Goal: Task Accomplishment & Management: Complete application form

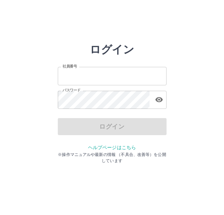
type input "*******"
click at [106, 71] on input "*******" at bounding box center [112, 76] width 109 height 18
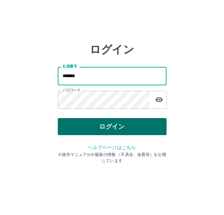
click at [98, 124] on button "ログイン" at bounding box center [112, 126] width 109 height 17
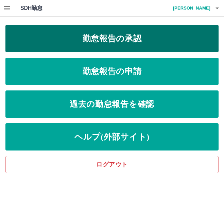
click at [123, 46] on link "勤怠報告の承認" at bounding box center [112, 38] width 214 height 27
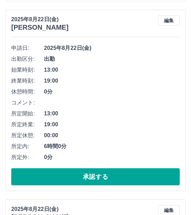
scroll to position [273, 0]
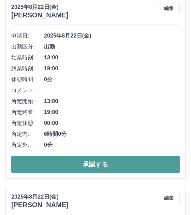
click at [78, 159] on button "承認する" at bounding box center [95, 164] width 168 height 17
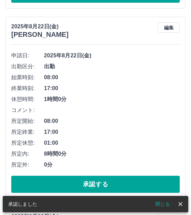
scroll to position [443, 0]
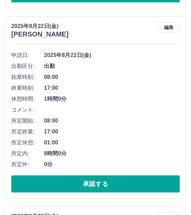
drag, startPoint x: 94, startPoint y: 180, endPoint x: 84, endPoint y: 175, distance: 11.3
click at [94, 180] on button "承認する" at bounding box center [95, 183] width 168 height 17
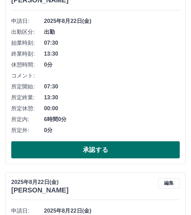
drag, startPoint x: 73, startPoint y: 148, endPoint x: 66, endPoint y: 144, distance: 7.8
click at [73, 148] on button "承認する" at bounding box center [95, 149] width 168 height 17
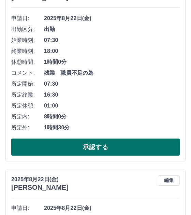
scroll to position [492, 0]
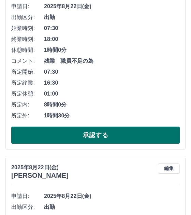
drag, startPoint x: 87, startPoint y: 131, endPoint x: 58, endPoint y: 128, distance: 29.5
click at [87, 131] on button "承認する" at bounding box center [95, 134] width 168 height 17
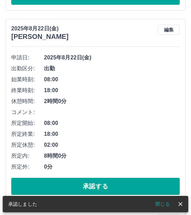
scroll to position [472, 0]
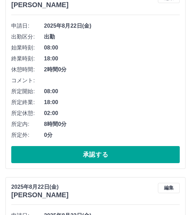
drag, startPoint x: 93, startPoint y: 150, endPoint x: 79, endPoint y: 143, distance: 15.6
click at [93, 150] on button "承認する" at bounding box center [95, 154] width 168 height 17
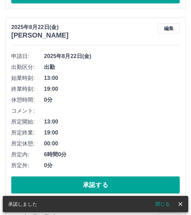
scroll to position [453, 0]
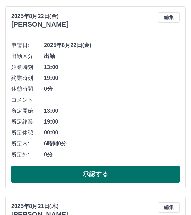
click at [97, 168] on button "承認する" at bounding box center [95, 173] width 168 height 17
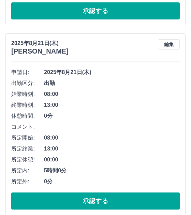
scroll to position [433, 0]
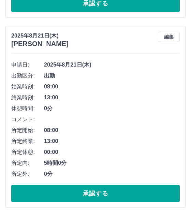
click at [80, 187] on button "承認する" at bounding box center [95, 193] width 168 height 17
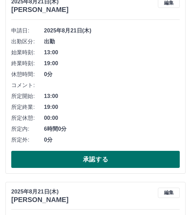
click at [101, 158] on button "承認する" at bounding box center [95, 159] width 168 height 17
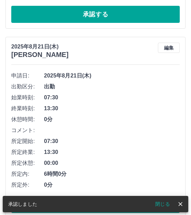
scroll to position [448, 0]
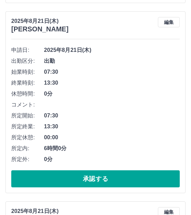
drag, startPoint x: 80, startPoint y: 175, endPoint x: 71, endPoint y: 169, distance: 11.0
click at [80, 175] on button "承認する" at bounding box center [95, 178] width 168 height 17
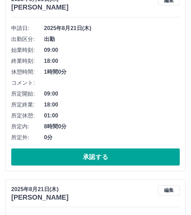
scroll to position [482, 0]
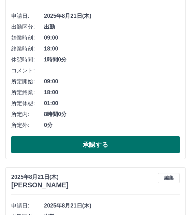
drag, startPoint x: 78, startPoint y: 144, endPoint x: 74, endPoint y: 142, distance: 4.7
click at [78, 144] on button "承認する" at bounding box center [95, 144] width 168 height 17
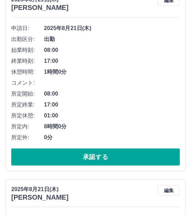
scroll to position [667, 0]
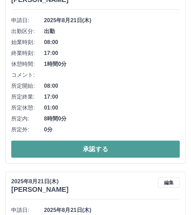
click at [95, 149] on button "承認する" at bounding box center [95, 148] width 168 height 17
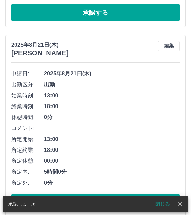
scroll to position [648, 0]
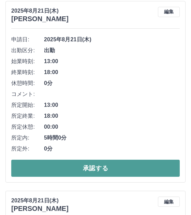
click at [90, 166] on button "承認する" at bounding box center [95, 167] width 168 height 17
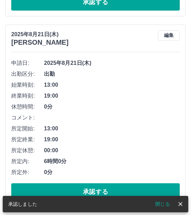
scroll to position [629, 0]
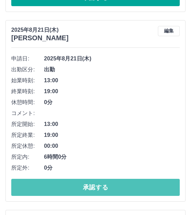
drag, startPoint x: 83, startPoint y: 182, endPoint x: 75, endPoint y: 175, distance: 10.6
click at [83, 182] on button "承認する" at bounding box center [95, 187] width 168 height 17
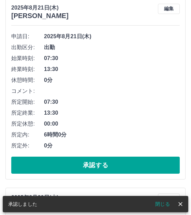
scroll to position [663, 0]
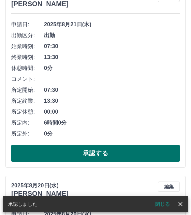
click at [78, 148] on button "承認する" at bounding box center [95, 152] width 168 height 17
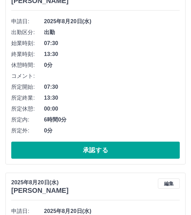
scroll to position [678, 0]
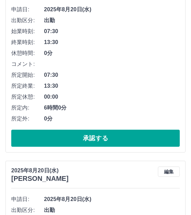
click at [62, 135] on button "承認する" at bounding box center [95, 137] width 168 height 17
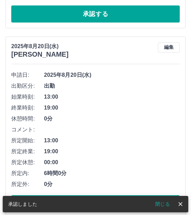
scroll to position [625, 0]
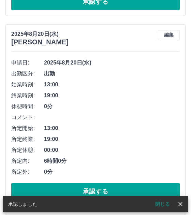
drag, startPoint x: 97, startPoint y: 187, endPoint x: 70, endPoint y: 169, distance: 32.4
click at [97, 187] on button "承認する" at bounding box center [95, 191] width 168 height 17
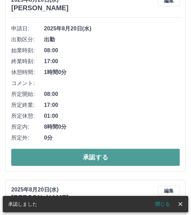
click at [92, 154] on button "承認する" at bounding box center [95, 157] width 168 height 17
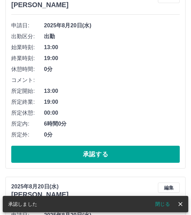
scroll to position [674, 0]
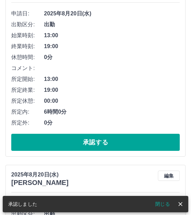
drag, startPoint x: 74, startPoint y: 139, endPoint x: 42, endPoint y: 127, distance: 33.8
click at [74, 139] on button "承認する" at bounding box center [95, 142] width 168 height 17
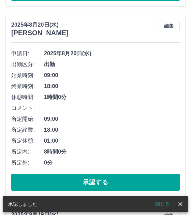
scroll to position [825, 0]
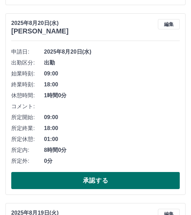
click at [77, 178] on button "承認する" at bounding box center [95, 180] width 168 height 17
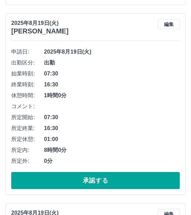
scroll to position [859, 0]
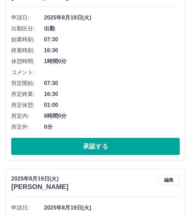
drag, startPoint x: 80, startPoint y: 142, endPoint x: 49, endPoint y: 131, distance: 33.2
click at [80, 142] on button "承認する" at bounding box center [95, 146] width 168 height 17
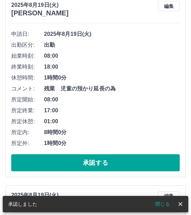
scroll to position [1044, 0]
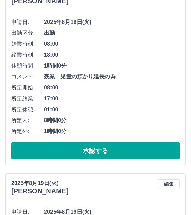
click at [81, 143] on button "承認する" at bounding box center [95, 150] width 168 height 17
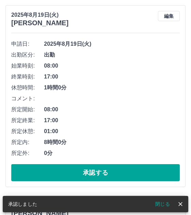
scroll to position [1025, 0]
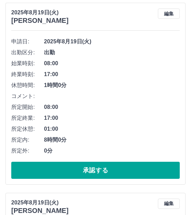
drag, startPoint x: 97, startPoint y: 170, endPoint x: 79, endPoint y: 161, distance: 20.4
click at [97, 170] on button "承認する" at bounding box center [95, 169] width 168 height 17
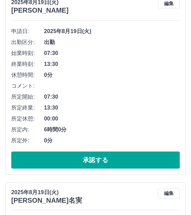
scroll to position [1040, 0]
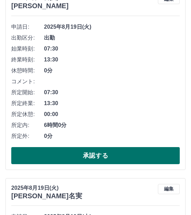
click at [86, 151] on button "承認する" at bounding box center [95, 155] width 168 height 17
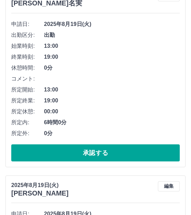
scroll to position [1054, 0]
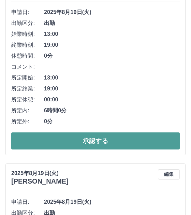
click at [76, 139] on button "承認する" at bounding box center [95, 140] width 168 height 17
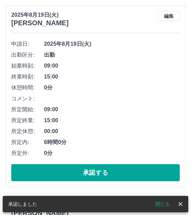
scroll to position [1035, 0]
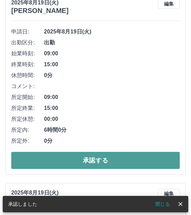
click at [89, 161] on button "承認する" at bounding box center [95, 160] width 168 height 17
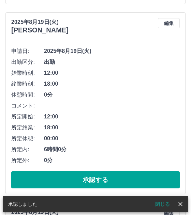
scroll to position [1050, 0]
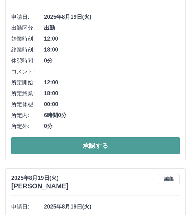
click at [70, 142] on button "承認する" at bounding box center [95, 145] width 168 height 17
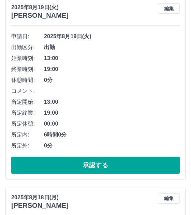
scroll to position [1064, 0]
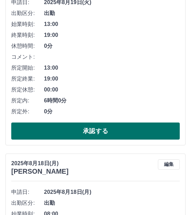
drag, startPoint x: 62, startPoint y: 129, endPoint x: 52, endPoint y: 127, distance: 10.3
click at [62, 129] on button "承認する" at bounding box center [95, 130] width 168 height 17
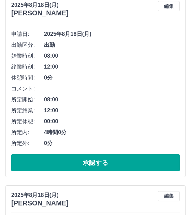
scroll to position [1045, 0]
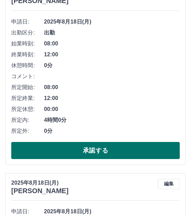
drag, startPoint x: 80, startPoint y: 149, endPoint x: 68, endPoint y: 143, distance: 14.0
click at [80, 149] on button "承認する" at bounding box center [95, 150] width 168 height 17
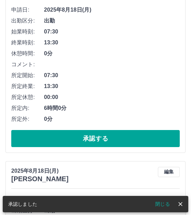
scroll to position [1059, 0]
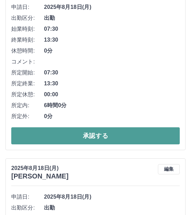
click at [103, 132] on button "承認する" at bounding box center [95, 135] width 168 height 17
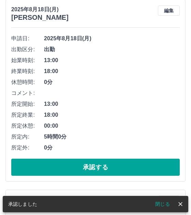
scroll to position [1040, 0]
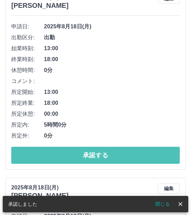
drag, startPoint x: 83, startPoint y: 153, endPoint x: 31, endPoint y: 135, distance: 55.3
click at [83, 153] on button "承認する" at bounding box center [95, 154] width 168 height 17
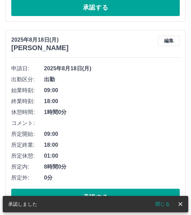
scroll to position [1191, 0]
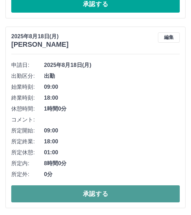
click at [100, 187] on button "承認する" at bounding box center [95, 193] width 168 height 17
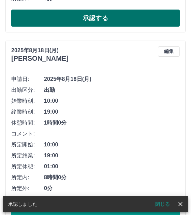
scroll to position [1206, 0]
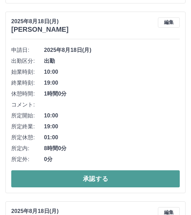
click at [85, 173] on button "承認する" at bounding box center [95, 178] width 168 height 17
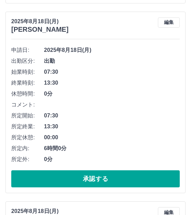
scroll to position [1240, 0]
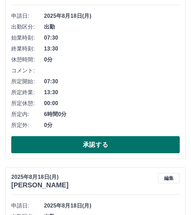
drag, startPoint x: 85, startPoint y: 143, endPoint x: 81, endPoint y: 140, distance: 5.4
click at [85, 143] on button "承認する" at bounding box center [95, 144] width 168 height 17
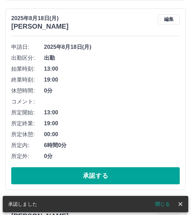
scroll to position [1221, 0]
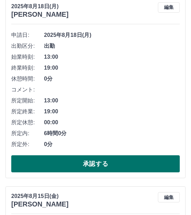
drag, startPoint x: 92, startPoint y: 162, endPoint x: 87, endPoint y: 157, distance: 7.2
click at [92, 162] on button "承認する" at bounding box center [95, 163] width 168 height 17
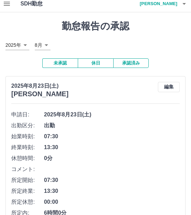
scroll to position [0, 0]
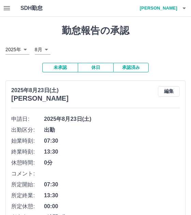
click at [125, 68] on button "承認済み" at bounding box center [130, 68] width 35 height 10
click at [4, 9] on icon "button" at bounding box center [7, 8] width 8 height 8
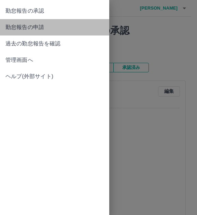
click at [33, 28] on span "勤怠報告の申請" at bounding box center [54, 27] width 98 height 8
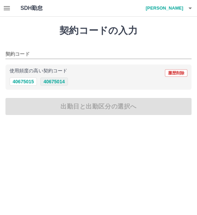
click at [60, 81] on button "40675014" at bounding box center [53, 81] width 27 height 8
type input "********"
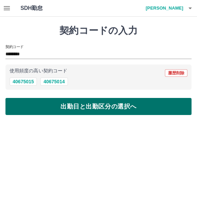
click at [58, 102] on button "出勤日と出勤区分の選択へ" at bounding box center [98, 106] width 186 height 17
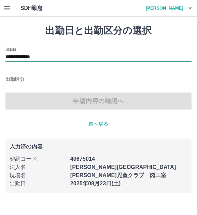
click at [55, 58] on input "**********" at bounding box center [98, 57] width 186 height 9
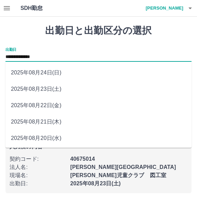
click at [47, 135] on li "2025年08月20日(水)" at bounding box center [98, 138] width 186 height 16
type input "**********"
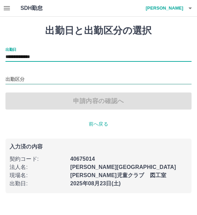
click at [50, 78] on input "出勤区分" at bounding box center [98, 79] width 186 height 9
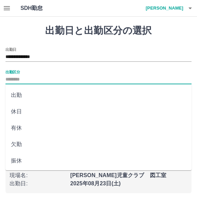
click at [42, 92] on li "出勤" at bounding box center [98, 95] width 186 height 16
type input "**"
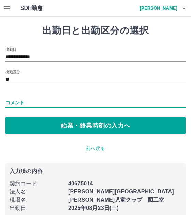
click at [31, 100] on input "コメント" at bounding box center [95, 103] width 180 height 10
type input "*"
click at [39, 104] on input "*********" at bounding box center [95, 103] width 180 height 10
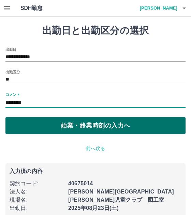
type input "*********"
click at [61, 120] on button "始業・終業時刻の入力へ" at bounding box center [95, 125] width 180 height 17
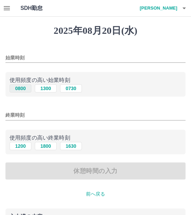
click at [24, 88] on button "0800" at bounding box center [21, 88] width 22 height 8
type input "****"
click at [48, 145] on button "1800" at bounding box center [46, 146] width 22 height 8
type input "****"
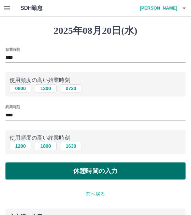
click at [69, 170] on button "休憩時間の入力" at bounding box center [95, 170] width 180 height 17
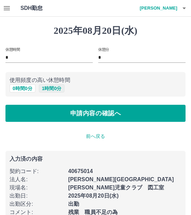
click at [42, 89] on button "1 時間 0 分" at bounding box center [52, 88] width 26 height 8
type input "*"
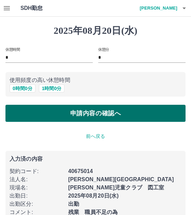
click at [110, 112] on button "申請内容の確認へ" at bounding box center [95, 113] width 180 height 17
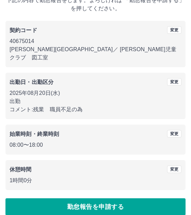
scroll to position [49, 0]
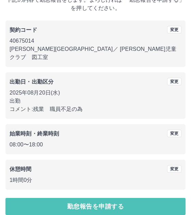
drag, startPoint x: 106, startPoint y: 191, endPoint x: 106, endPoint y: 188, distance: 3.8
click at [106, 198] on button "勤怠報告を申請する" at bounding box center [95, 206] width 180 height 17
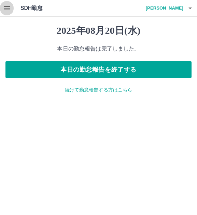
click at [7, 9] on icon "button" at bounding box center [7, 8] width 8 height 8
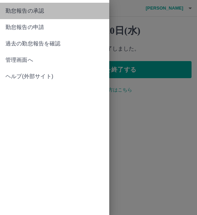
click at [26, 9] on span "勤怠報告の承認" at bounding box center [54, 11] width 98 height 8
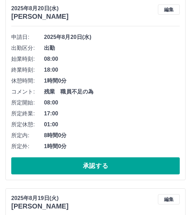
scroll to position [852, 0]
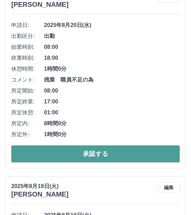
drag, startPoint x: 75, startPoint y: 153, endPoint x: 54, endPoint y: 148, distance: 21.2
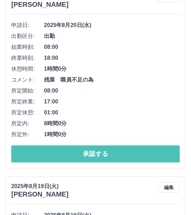
click at [75, 153] on button "承認する" at bounding box center [95, 153] width 168 height 17
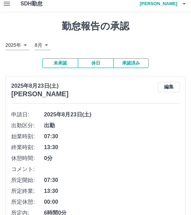
scroll to position [0, 0]
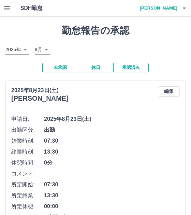
click at [125, 68] on button "承認済み" at bounding box center [130, 68] width 35 height 10
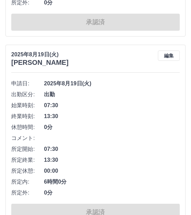
scroll to position [4630, 0]
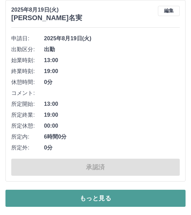
click at [151, 200] on button "もっと見る" at bounding box center [95, 197] width 180 height 17
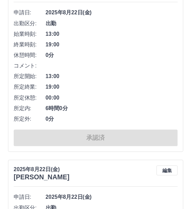
scroll to position [0, 0]
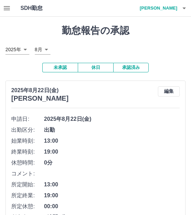
click at [7, 9] on icon "button" at bounding box center [7, 8] width 8 height 8
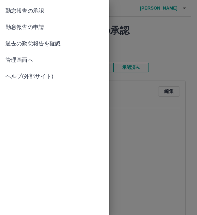
click at [40, 56] on link "管理画面へ" at bounding box center [54, 60] width 109 height 16
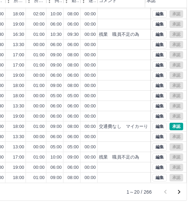
scroll to position [79, 158]
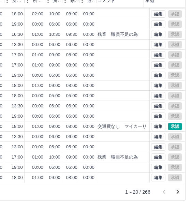
click at [177, 192] on icon "次のページへ" at bounding box center [177, 192] width 8 height 8
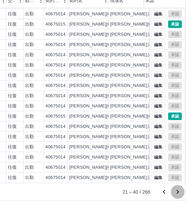
click at [175, 190] on icon "次のページへ" at bounding box center [177, 192] width 8 height 8
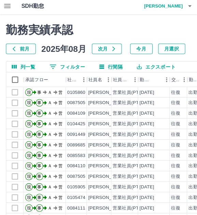
scroll to position [0, 0]
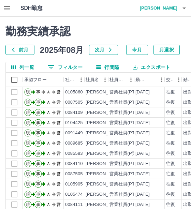
click at [186, 9] on icon "button" at bounding box center [184, 8] width 8 height 8
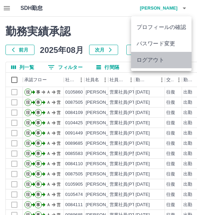
click at [151, 56] on li "ログアウト" at bounding box center [161, 60] width 60 height 16
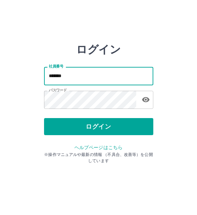
drag, startPoint x: 0, startPoint y: 0, endPoint x: 41, endPoint y: 77, distance: 87.0
click at [41, 77] on div "ログイン 社員番号 ******* 社員番号 パスワード パスワード ログイン ヘルプページはこちら ※操作マニュアルや最新の情報 （不具合、改善等）を公開し…" at bounding box center [98, 97] width 197 height 109
type input "*"
type input "*******"
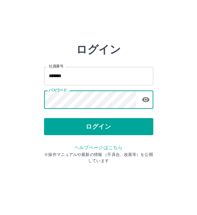
click at [34, 105] on div "ログイン 社員番号 ******* 社員番号 パスワード パスワード ログイン ヘルプページはこちら ※操作マニュアルや最新の情報 （不具合、改善等）を公開し…" at bounding box center [98, 97] width 197 height 109
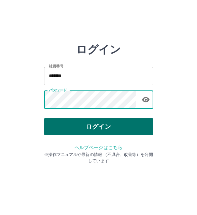
click at [63, 123] on button "ログイン" at bounding box center [98, 126] width 109 height 17
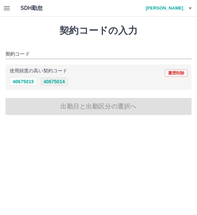
click at [65, 84] on button "40675014" at bounding box center [53, 81] width 27 height 8
type input "********"
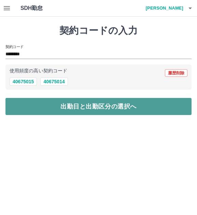
click at [66, 99] on button "出勤日と出勤区分の選択へ" at bounding box center [98, 106] width 186 height 17
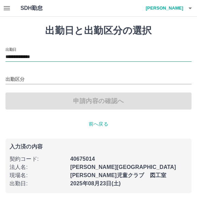
click at [69, 56] on input "**********" at bounding box center [98, 57] width 186 height 9
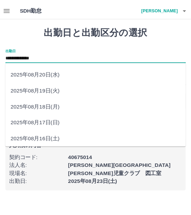
scroll to position [67, 0]
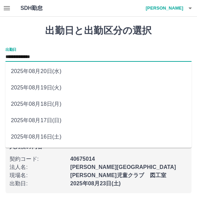
click at [70, 106] on li "2025年08月18日(月)" at bounding box center [98, 104] width 186 height 16
type input "**********"
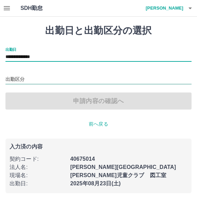
click at [50, 77] on input "出勤区分" at bounding box center [98, 79] width 186 height 9
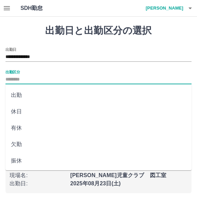
click at [48, 97] on li "出勤" at bounding box center [98, 95] width 186 height 16
type input "**"
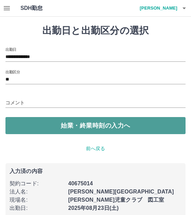
click at [75, 128] on button "始業・終業時刻の入力へ" at bounding box center [95, 125] width 180 height 17
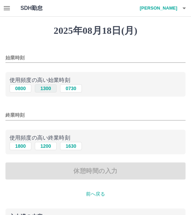
click at [47, 88] on button "1300" at bounding box center [46, 88] width 22 height 8
type input "****"
click at [25, 145] on button "1800" at bounding box center [21, 146] width 22 height 8
type input "****"
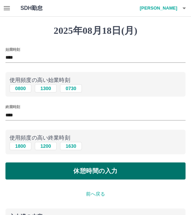
click at [67, 168] on button "休憩時間の入力" at bounding box center [95, 170] width 180 height 17
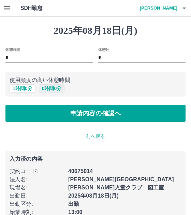
click at [53, 87] on button "0 時間 0 分" at bounding box center [52, 88] width 26 height 8
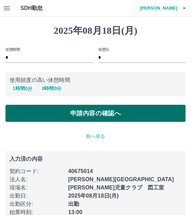
click at [70, 109] on button "申請内容の確認へ" at bounding box center [95, 113] width 180 height 17
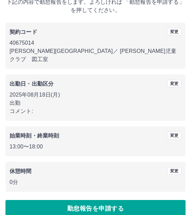
scroll to position [49, 0]
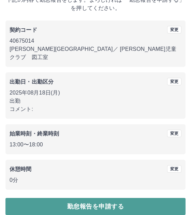
click at [90, 198] on button "勤怠報告を申請する" at bounding box center [95, 206] width 180 height 17
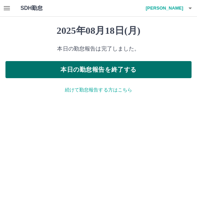
click at [117, 73] on button "本日の勤怠報告を終了する" at bounding box center [98, 69] width 186 height 17
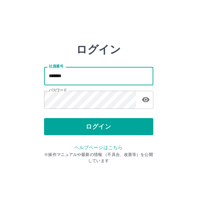
drag, startPoint x: 100, startPoint y: 78, endPoint x: 37, endPoint y: 83, distance: 63.6
click at [37, 83] on div "ログイン 社員番号 ******* 社員番号 パスワード パスワード ログイン ヘルプページはこちら ※操作マニュアルや最新の情報 （不具合、改善等）を公開し…" at bounding box center [98, 97] width 197 height 109
type input "*******"
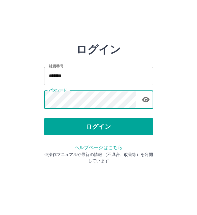
click at [24, 101] on div "ログイン 社員番号 ******* 社員番号 パスワード パスワード ログイン ヘルプページはこちら ※操作マニュアルや最新の情報 （不具合、改善等）を公開し…" at bounding box center [98, 97] width 197 height 109
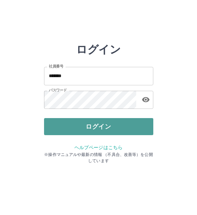
click at [53, 129] on button "ログイン" at bounding box center [98, 126] width 109 height 17
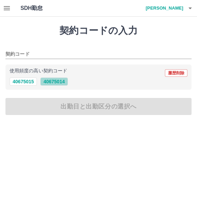
click at [65, 83] on button "40675014" at bounding box center [53, 81] width 27 height 8
type input "********"
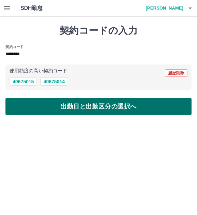
click at [60, 100] on button "出勤日と出勤区分の選択へ" at bounding box center [98, 106] width 186 height 17
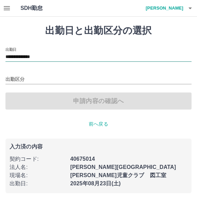
click at [57, 59] on input "**********" at bounding box center [98, 57] width 186 height 9
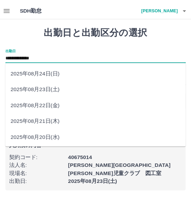
scroll to position [34, 0]
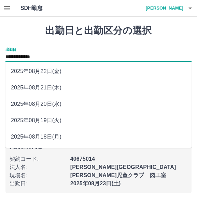
click at [52, 102] on li "2025年08月20日(水)" at bounding box center [98, 104] width 186 height 16
type input "**********"
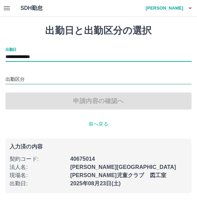
click at [44, 81] on input "出勤区分" at bounding box center [98, 79] width 186 height 9
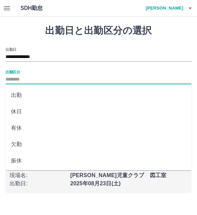
click at [41, 94] on li "出勤" at bounding box center [98, 95] width 186 height 16
type input "**"
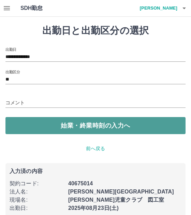
click at [65, 123] on button "始業・終業時刻の入力へ" at bounding box center [95, 125] width 180 height 17
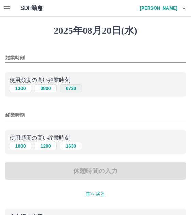
click at [71, 90] on button "0730" at bounding box center [71, 88] width 22 height 8
type input "****"
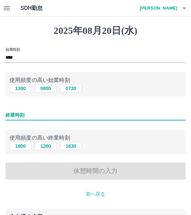
click at [40, 116] on input "終業時刻" at bounding box center [95, 115] width 180 height 10
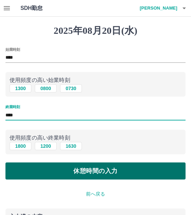
type input "****"
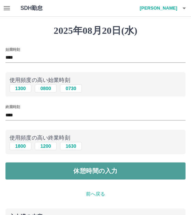
click at [52, 164] on button "休憩時間の入力" at bounding box center [95, 170] width 180 height 17
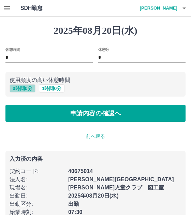
click at [25, 90] on button "0 時間 0 分" at bounding box center [23, 88] width 26 height 8
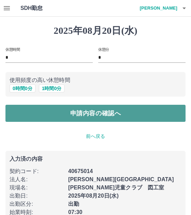
drag, startPoint x: 42, startPoint y: 109, endPoint x: 49, endPoint y: 107, distance: 7.0
click at [43, 109] on button "申請内容の確認へ" at bounding box center [95, 113] width 180 height 17
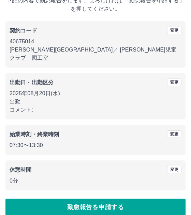
scroll to position [49, 0]
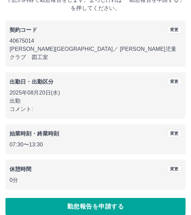
click at [98, 198] on button "勤怠報告を申請する" at bounding box center [95, 206] width 180 height 17
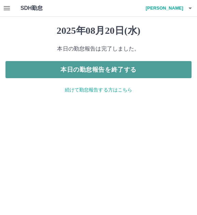
click at [115, 67] on button "本日の勤怠報告を終了する" at bounding box center [98, 69] width 186 height 17
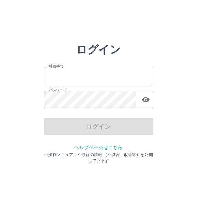
type input "*******"
drag, startPoint x: 98, startPoint y: 72, endPoint x: 99, endPoint y: 78, distance: 5.9
click at [98, 72] on input "*******" at bounding box center [98, 76] width 109 height 18
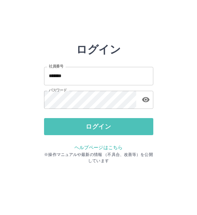
drag, startPoint x: 92, startPoint y: 126, endPoint x: 90, endPoint y: 106, distance: 19.9
click at [92, 126] on button "ログイン" at bounding box center [98, 126] width 109 height 17
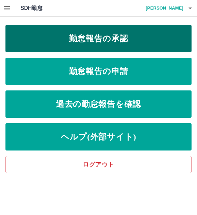
click at [101, 48] on link "勤怠報告の承認" at bounding box center [98, 38] width 186 height 27
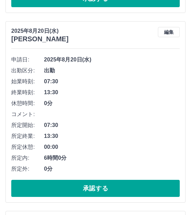
scroll to position [818, 0]
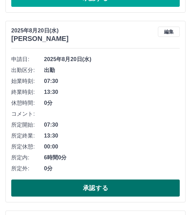
click at [77, 185] on button "承認する" at bounding box center [95, 187] width 168 height 17
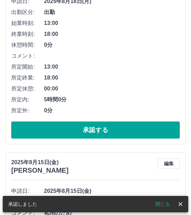
scroll to position [1260, 0]
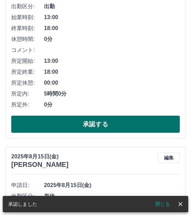
drag, startPoint x: 89, startPoint y: 124, endPoint x: 66, endPoint y: 119, distance: 22.7
click at [89, 124] on button "承認する" at bounding box center [95, 123] width 168 height 17
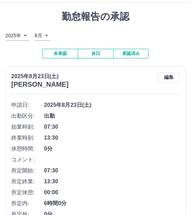
scroll to position [0, 0]
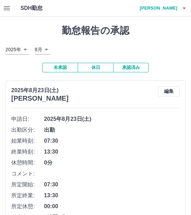
click at [94, 67] on button "休日" at bounding box center [95, 68] width 35 height 10
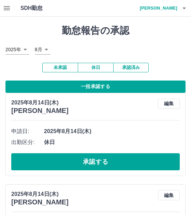
scroll to position [34, 0]
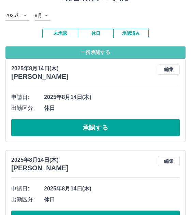
click at [108, 57] on button "一括承認する" at bounding box center [95, 52] width 180 height 12
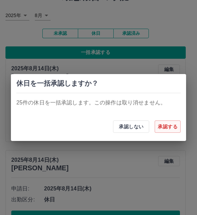
click at [164, 124] on button "承認する" at bounding box center [167, 126] width 26 height 12
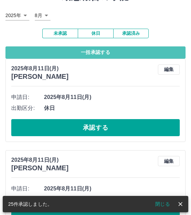
click at [111, 53] on button "一括承認する" at bounding box center [95, 52] width 180 height 12
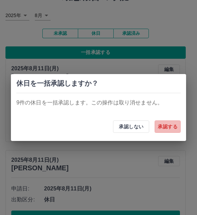
click at [164, 124] on button "承認する" at bounding box center [167, 126] width 26 height 12
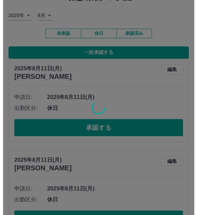
scroll to position [0, 0]
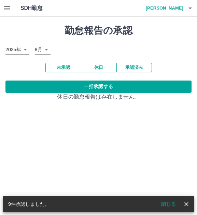
click at [188, 9] on icon "button" at bounding box center [190, 8] width 8 height 8
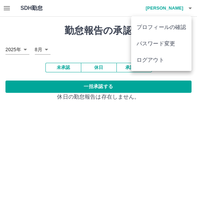
click at [158, 57] on li "ログアウト" at bounding box center [161, 60] width 60 height 16
